Goal: Browse casually

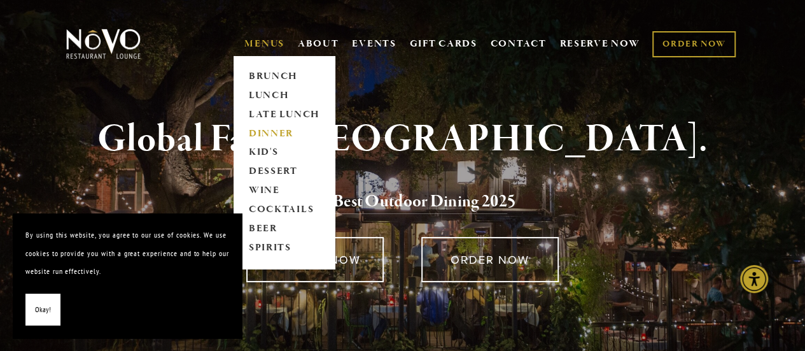
click at [259, 127] on link "DINNER" at bounding box center [284, 133] width 80 height 19
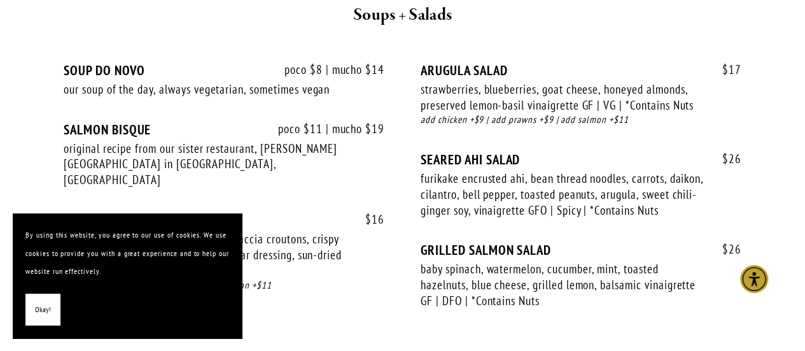
scroll to position [1590, 0]
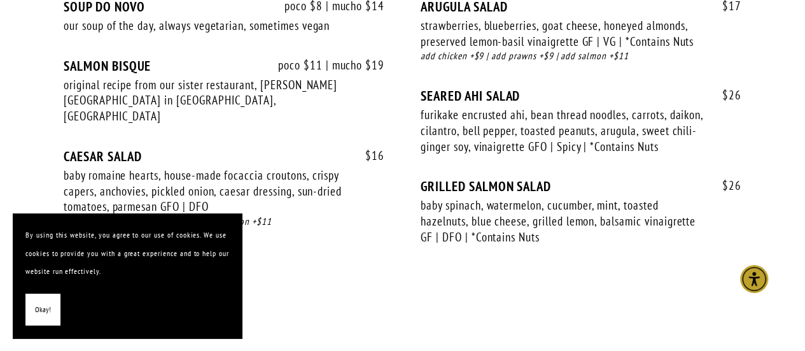
click at [31, 303] on button "Okay!" at bounding box center [42, 309] width 35 height 32
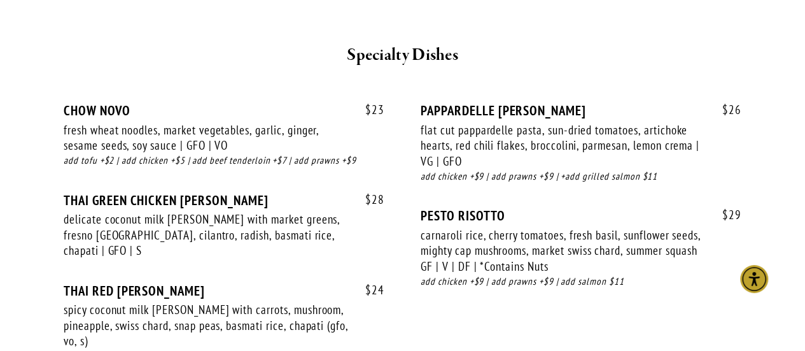
scroll to position [1972, 0]
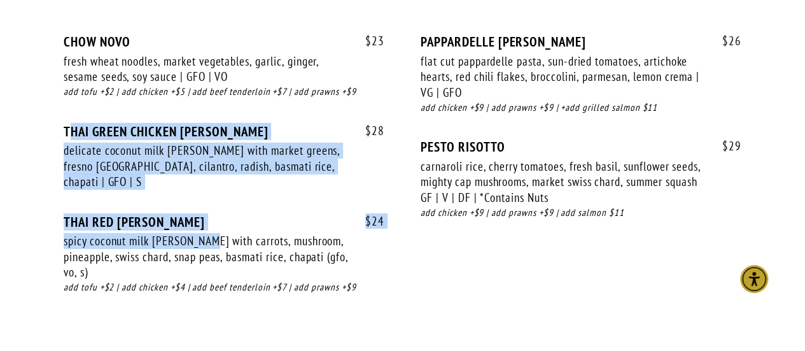
drag, startPoint x: 71, startPoint y: 124, endPoint x: 206, endPoint y: 219, distance: 165.2
click at [206, 219] on div "$ 23 CHOW NOVO fresh wheat noodles, market vegetables, garlic, ginger, sesame s…" at bounding box center [402, 176] width 677 height 284
click at [163, 177] on div "$ 28 THAI GREEN CHICKEN [PERSON_NAME] delicate coconut milk [PERSON_NAME] with …" at bounding box center [224, 168] width 321 height 90
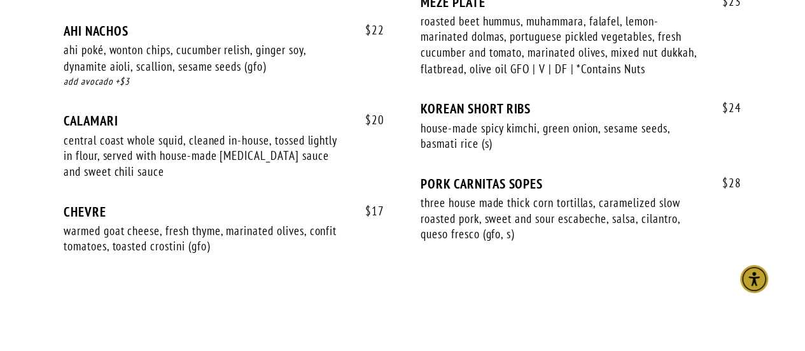
scroll to position [1131, 0]
